Goal: Task Accomplishment & Management: Complete application form

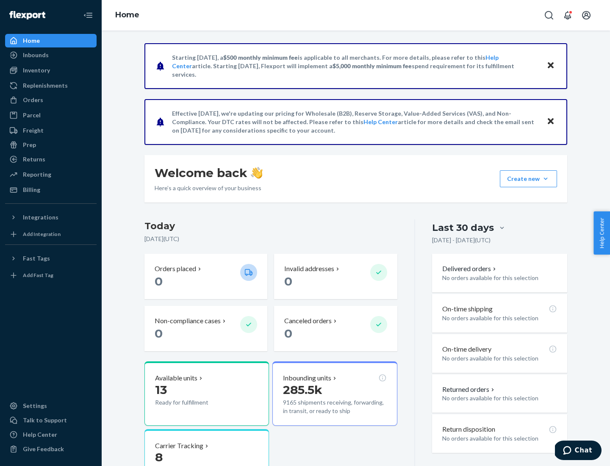
click at [32, 100] on div "Orders" at bounding box center [33, 100] width 20 height 8
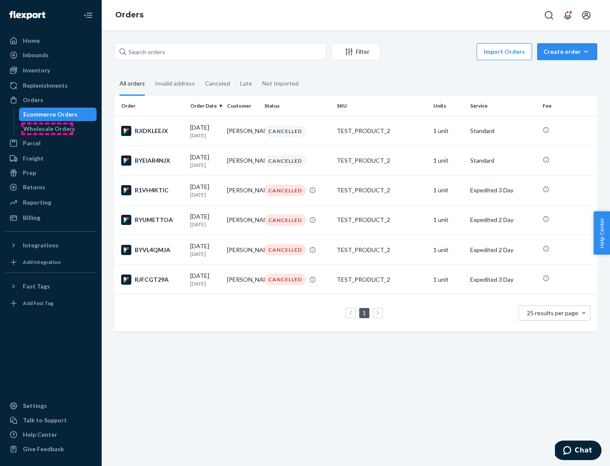
click at [47, 129] on div "Wholesale Orders" at bounding box center [49, 128] width 52 height 8
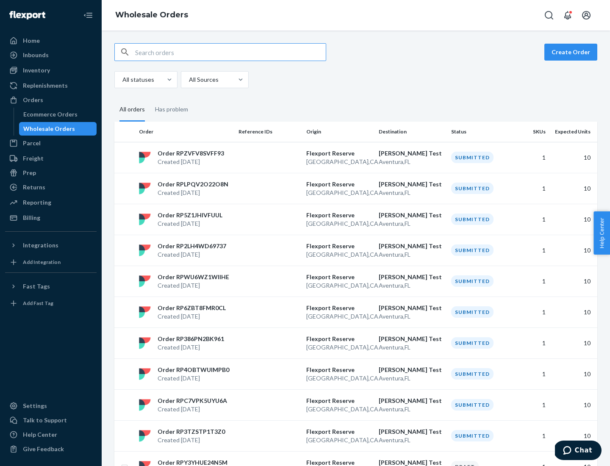
click at [572, 52] on button "Create Order" at bounding box center [570, 52] width 53 height 17
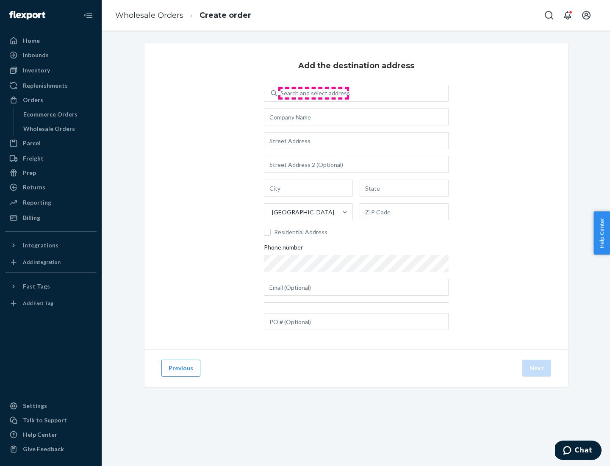
click at [313, 93] on div "Search and select address" at bounding box center [314, 93] width 69 height 8
click at [281, 93] on input "Search and select address" at bounding box center [280, 93] width 1 height 8
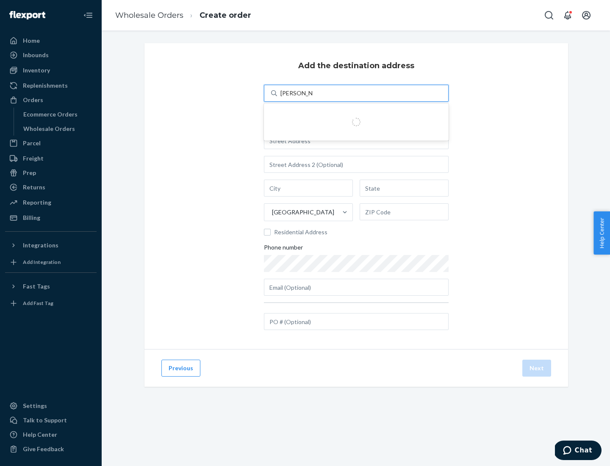
type input "Shubham Test"
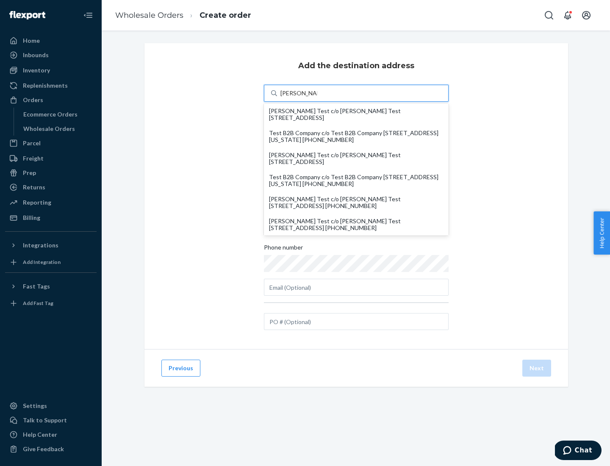
click at [356, 224] on div "Shubham Test c/o Shubham Test 19501 Biscayne Blvd Aventura, FL 33180 +1 (888) 8…" at bounding box center [356, 225] width 174 height 14
click at [317, 97] on input "Shubham Test" at bounding box center [298, 93] width 37 height 8
type input "Shubham Test"
type input "Aventura"
type input "FL"
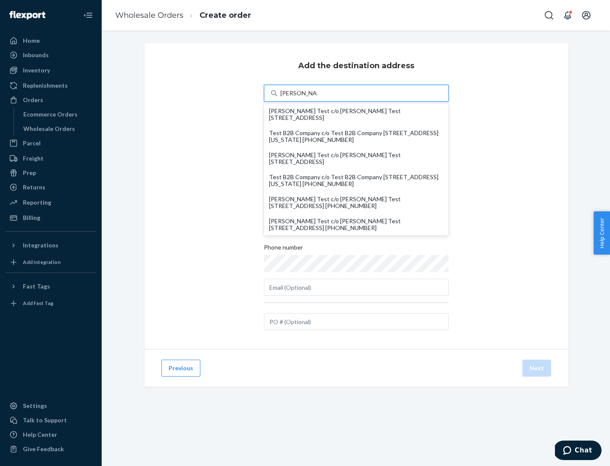
type input "33180"
type input "19501 Biscayne Blvd"
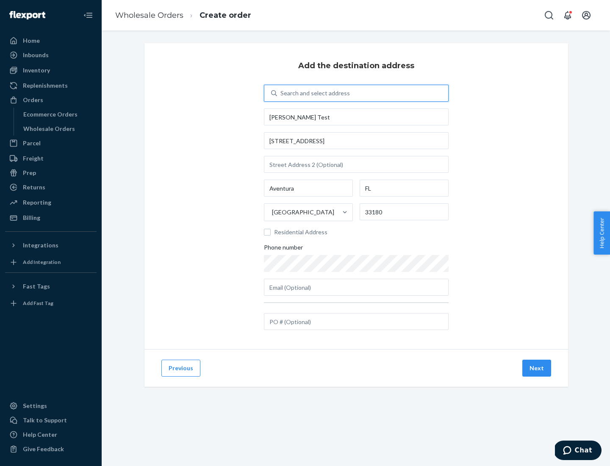
click at [537, 368] on button "Next" at bounding box center [536, 367] width 29 height 17
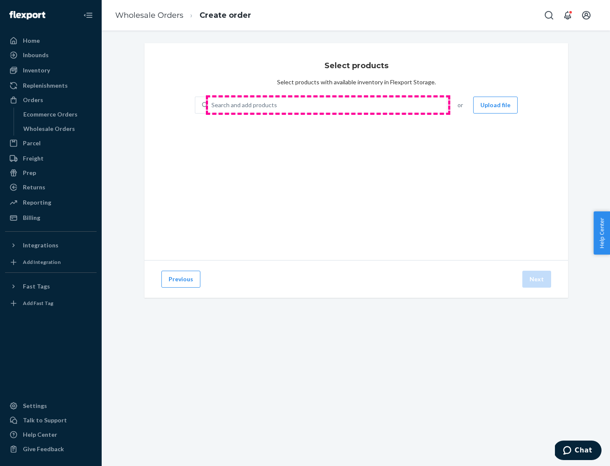
click at [328, 105] on div "Search and add products" at bounding box center [327, 104] width 239 height 15
click at [212, 105] on input "Search and add products" at bounding box center [211, 105] width 1 height 8
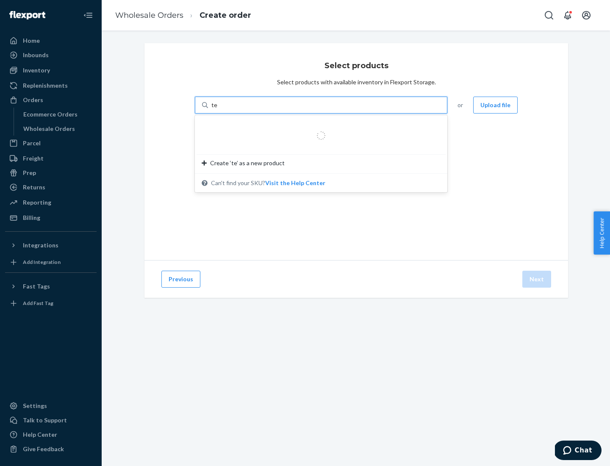
type input "test"
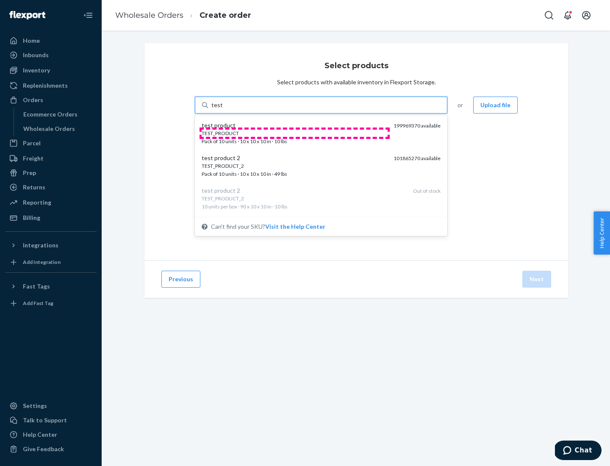
click at [294, 133] on div "TEST_PRODUCT" at bounding box center [294, 133] width 185 height 7
click at [222, 109] on input "test" at bounding box center [216, 105] width 11 height 8
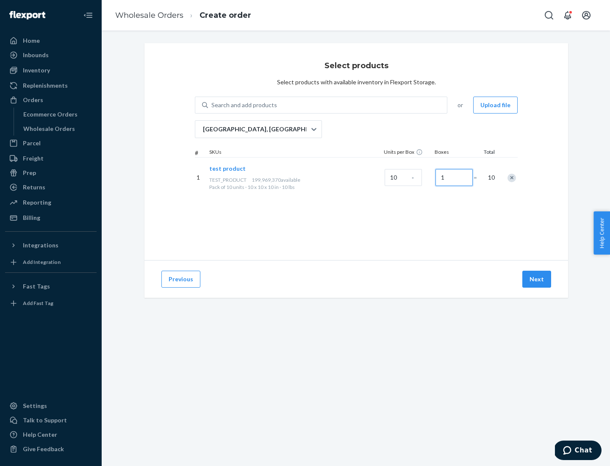
type input "1"
click at [537, 279] on button "Next" at bounding box center [536, 279] width 29 height 17
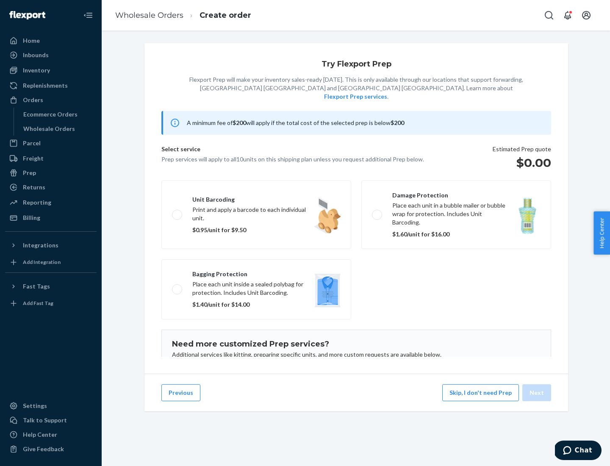
click at [256, 202] on label "Unit barcoding Print and apply a barcode to each individual unit. $0.95/unit fo…" at bounding box center [256, 214] width 190 height 69
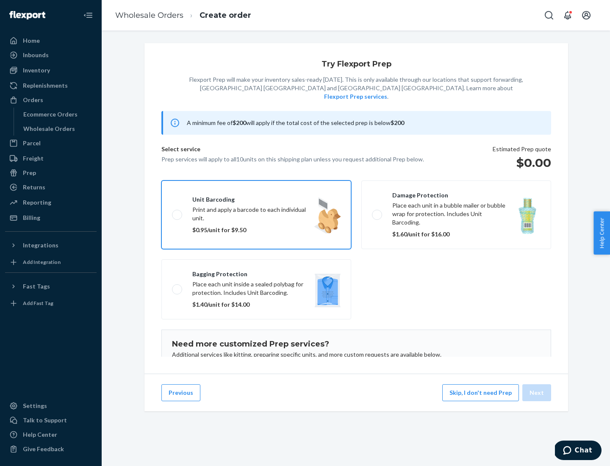
click at [177, 212] on input "Unit barcoding Print and apply a barcode to each individual unit. $0.95/unit fo…" at bounding box center [175, 215] width 6 height 6
checkbox input "true"
click at [537, 392] on button "Next" at bounding box center [536, 392] width 29 height 17
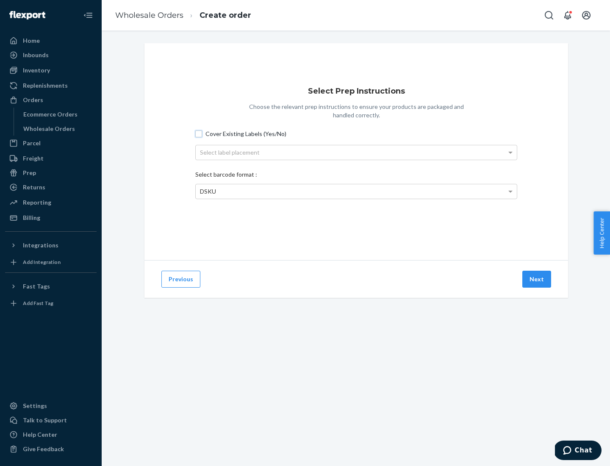
click at [199, 133] on input "Cover Existing Labels (Yes/No)" at bounding box center [198, 133] width 7 height 7
checkbox input "true"
click at [356, 152] on div "Select label placement" at bounding box center [356, 152] width 321 height 14
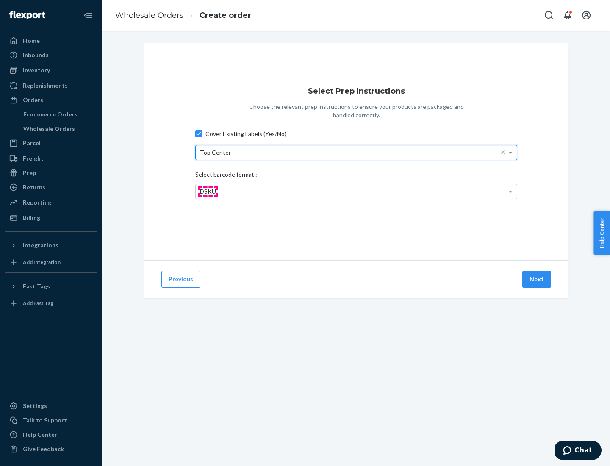
click at [207, 191] on span "DSKU" at bounding box center [208, 191] width 16 height 7
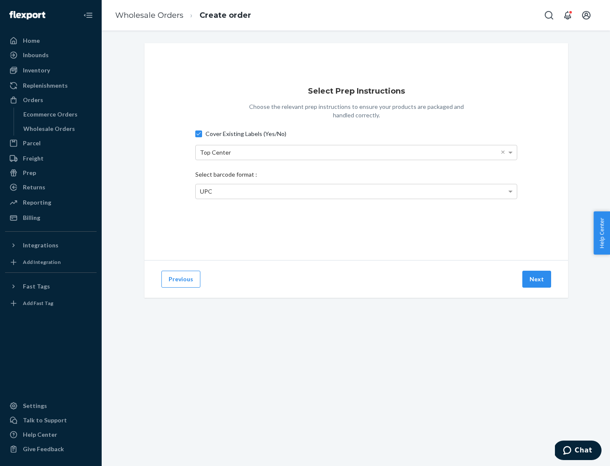
click at [537, 279] on button "Next" at bounding box center [536, 279] width 29 height 17
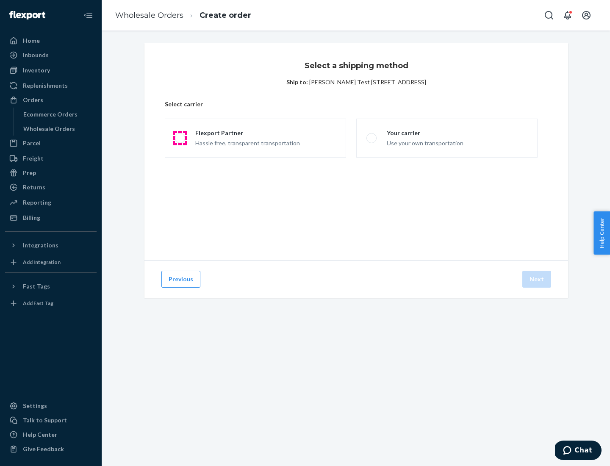
click at [180, 138] on span at bounding box center [180, 138] width 10 height 10
click at [180, 138] on input "Flexport Partner Hassle free, transparent transportation" at bounding box center [178, 138] width 6 height 6
radio input "true"
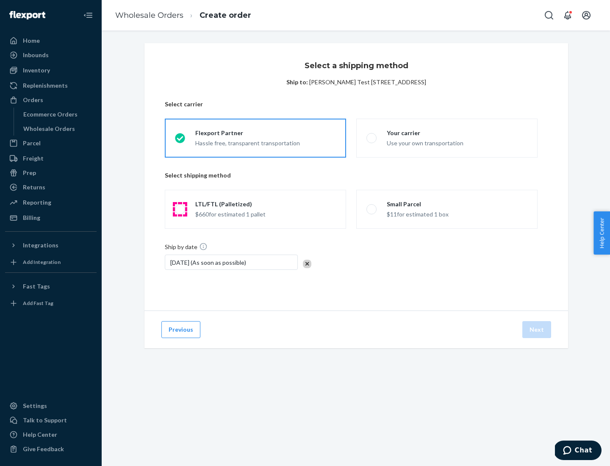
click at [180, 209] on span at bounding box center [180, 209] width 10 height 10
click at [180, 209] on input "LTL/FTL (Palletized) $660 for estimated 1 pallet" at bounding box center [178, 210] width 6 height 6
radio input "true"
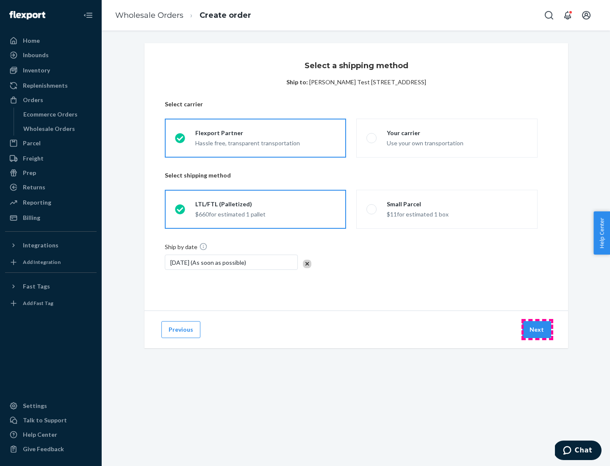
click at [537, 329] on button "Next" at bounding box center [536, 329] width 29 height 17
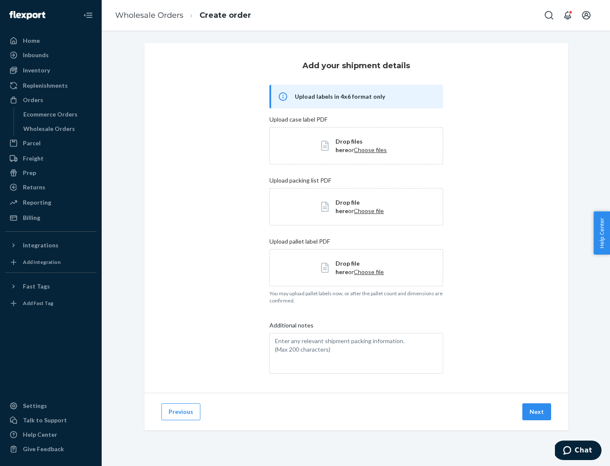
click at [537, 412] on button "Next" at bounding box center [536, 411] width 29 height 17
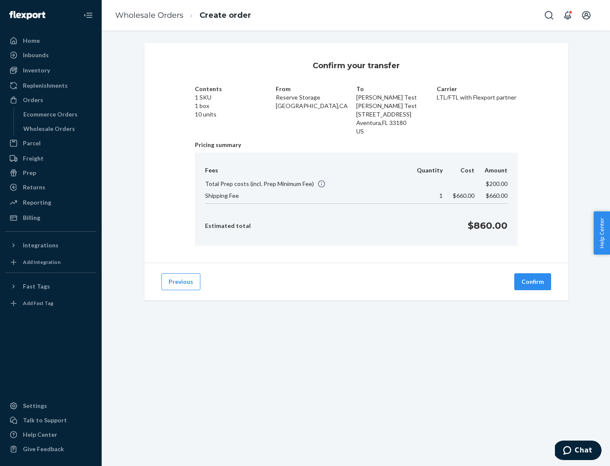
click at [533, 282] on button "Confirm" at bounding box center [532, 281] width 37 height 17
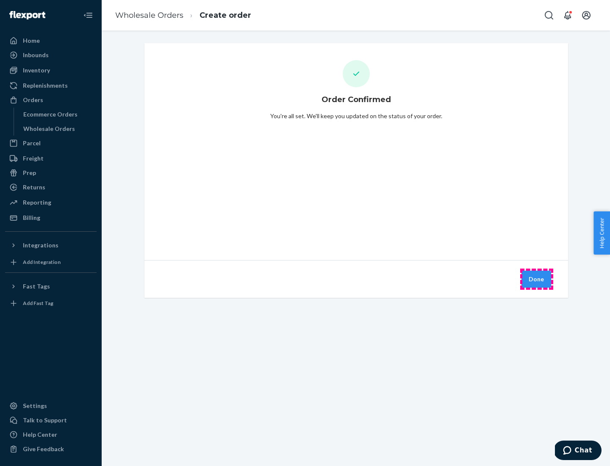
click at [536, 279] on button "Done" at bounding box center [536, 279] width 30 height 17
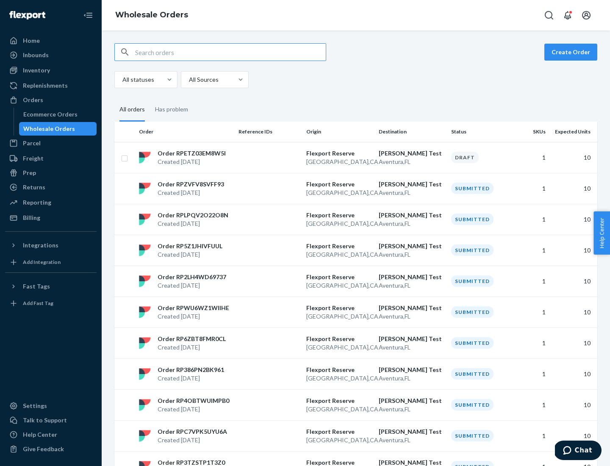
click at [51, 100] on div "Orders" at bounding box center [51, 100] width 90 height 12
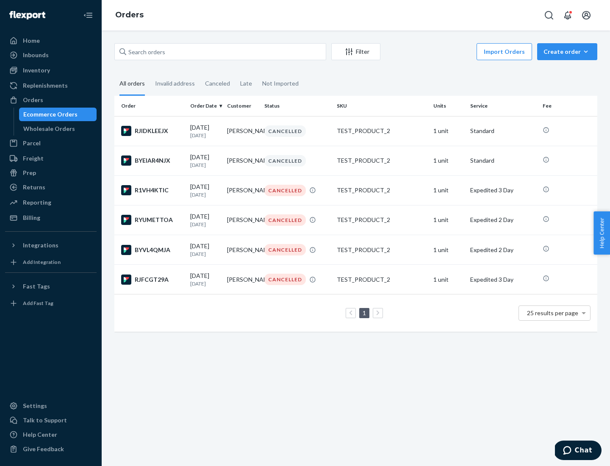
click at [47, 129] on div "Wholesale Orders" at bounding box center [49, 128] width 52 height 8
